Goal: Task Accomplishment & Management: Manage account settings

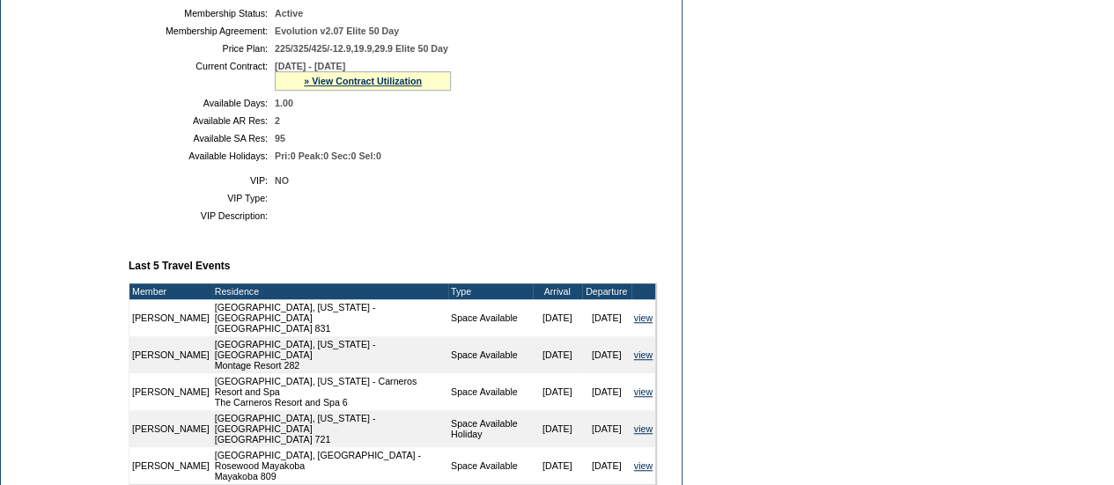
scroll to position [434, 0]
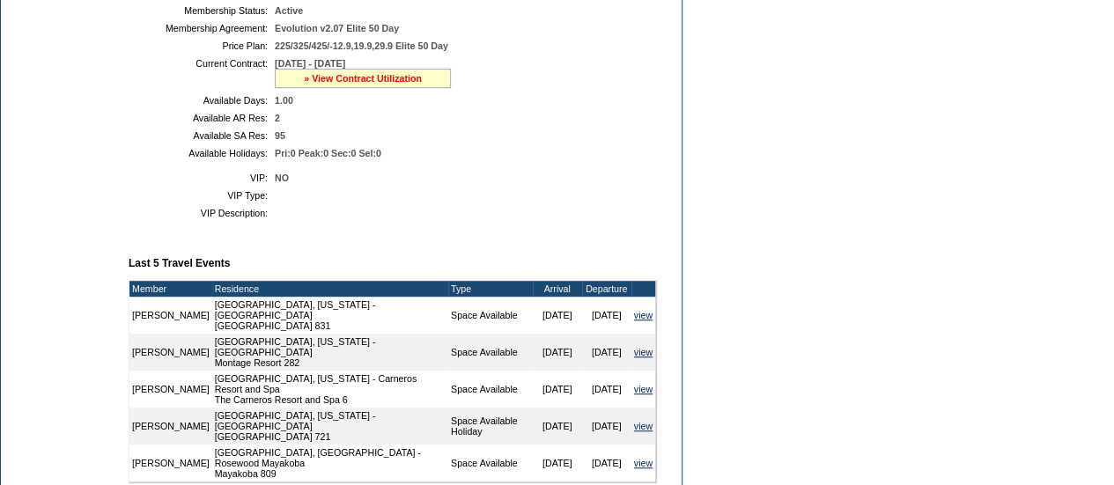
click at [390, 84] on link "» View Contract Utilization" at bounding box center [363, 78] width 118 height 11
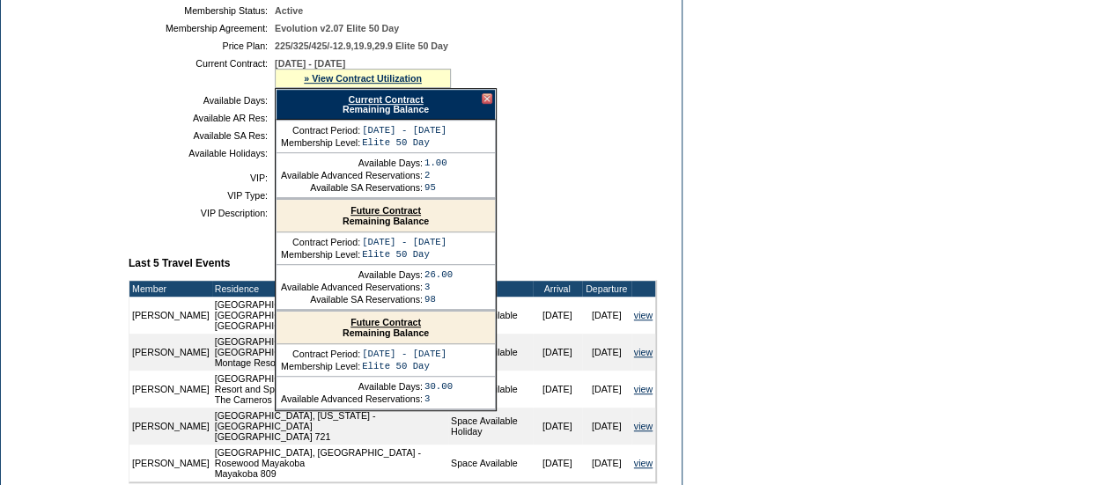
click at [387, 215] on link "Future Contract" at bounding box center [386, 210] width 70 height 11
click at [95, 172] on td "Dashboard Personal Info Business Info Address Info Web Access Notes Current Res…" at bounding box center [60, 275] width 119 height 1080
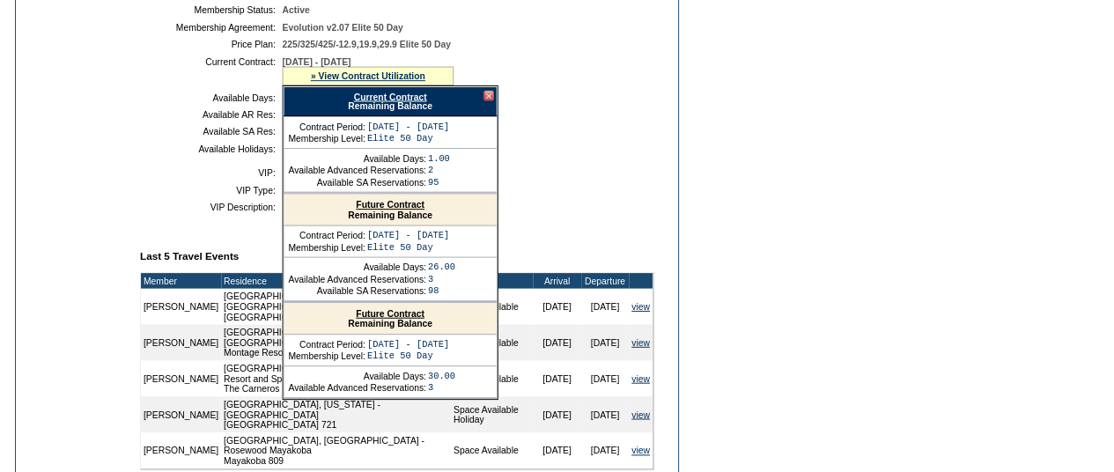
scroll to position [0, 0]
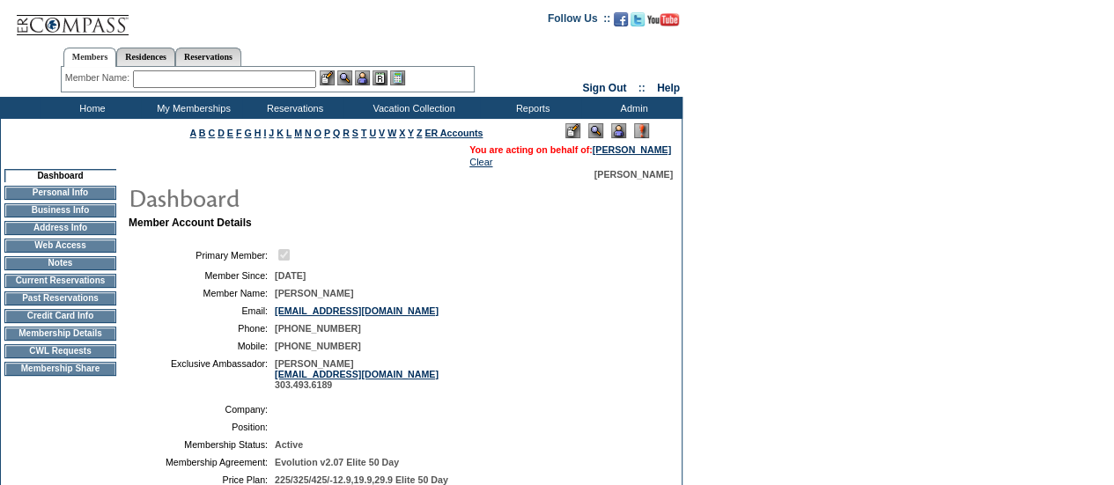
click at [287, 78] on input "text" at bounding box center [224, 79] width 183 height 18
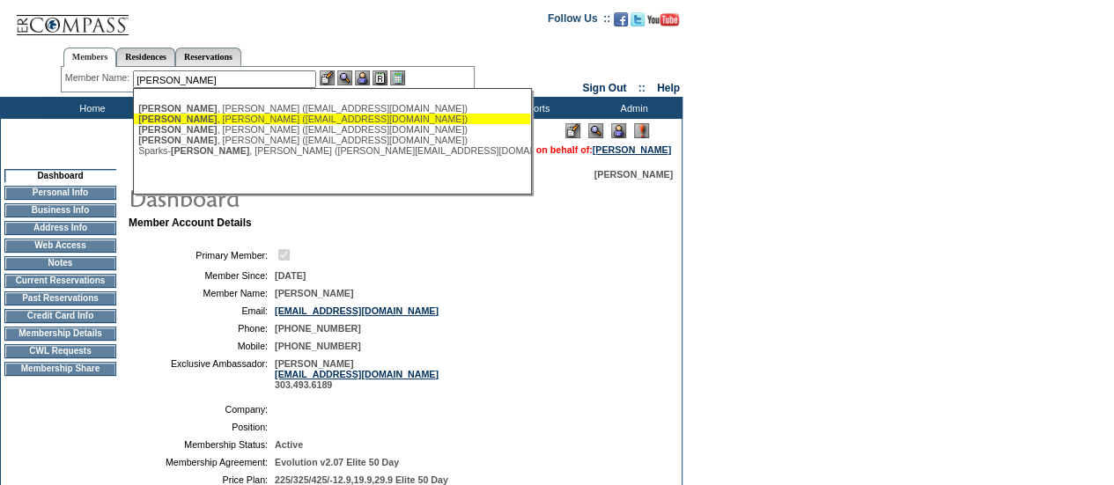
click at [258, 121] on div "[PERSON_NAME] ([EMAIL_ADDRESS][DOMAIN_NAME])" at bounding box center [332, 119] width 388 height 11
type input "[PERSON_NAME] ([EMAIL_ADDRESS][DOMAIN_NAME])"
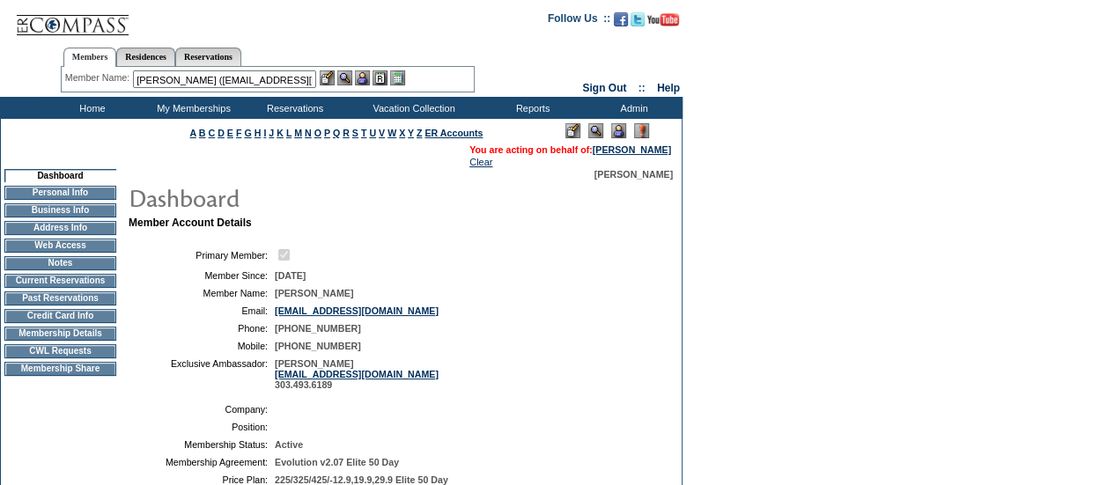
click at [367, 82] on img at bounding box center [362, 77] width 15 height 15
click at [346, 82] on img at bounding box center [344, 77] width 15 height 15
